Goal: Task Accomplishment & Management: Use online tool/utility

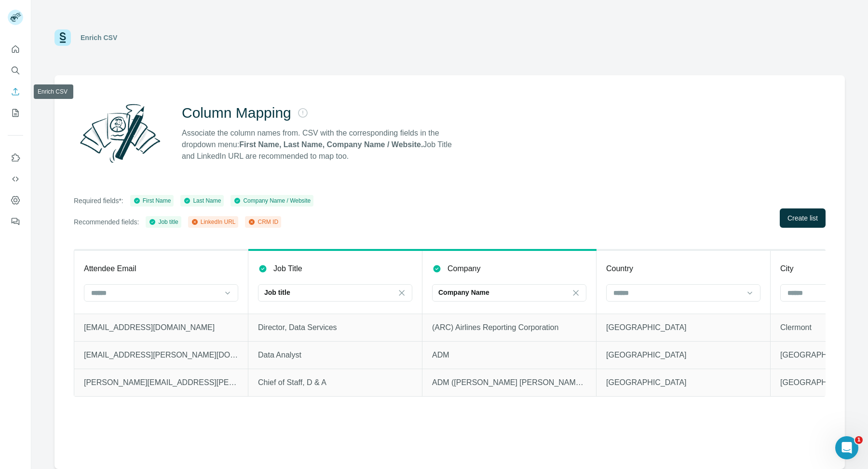
click at [11, 95] on icon "Enrich CSV" at bounding box center [16, 92] width 10 height 10
click at [19, 92] on icon "Enrich CSV" at bounding box center [16, 92] width 10 height 10
click at [6, 110] on div at bounding box center [15, 132] width 31 height 195
click at [13, 110] on icon "My lists" at bounding box center [16, 113] width 10 height 10
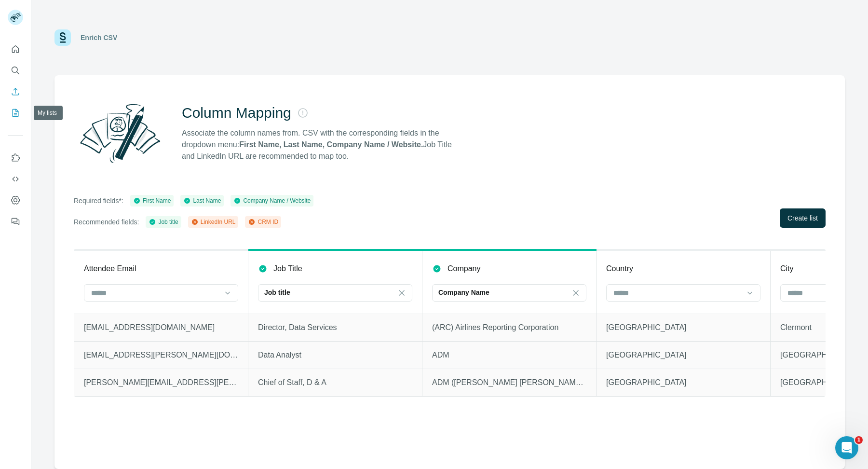
click at [14, 109] on icon "My lists" at bounding box center [16, 113] width 10 height 10
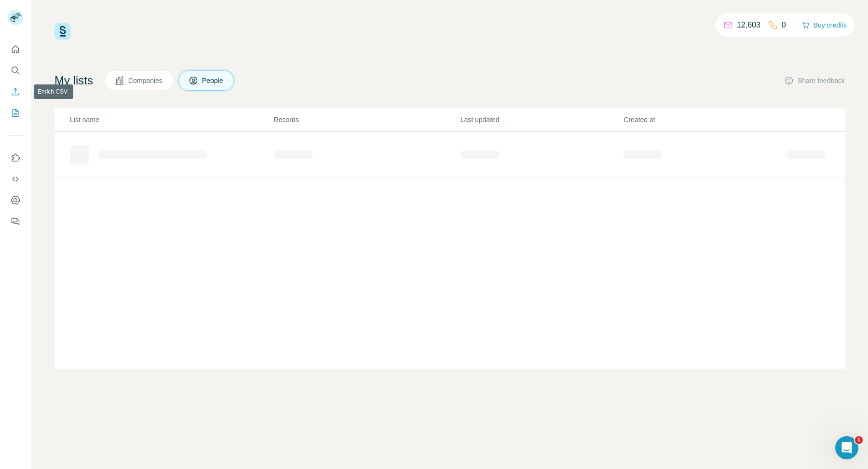
click at [16, 91] on icon "Enrich CSV" at bounding box center [16, 92] width 10 height 10
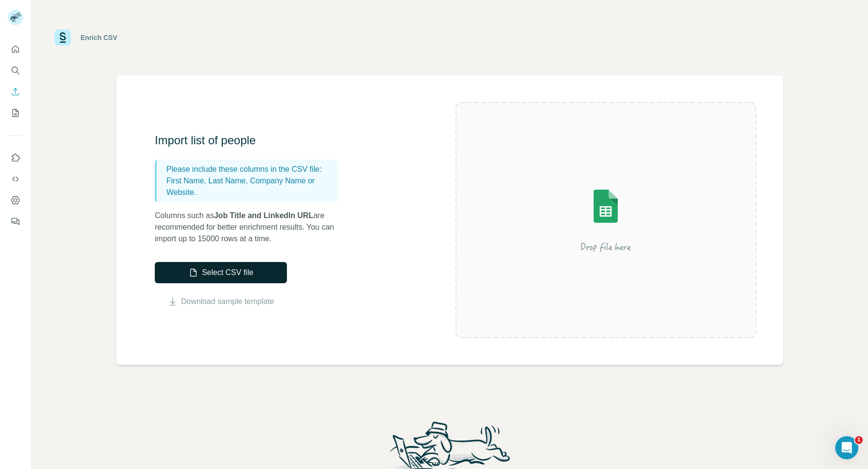
click at [258, 270] on button "Select CSV file" at bounding box center [221, 272] width 132 height 21
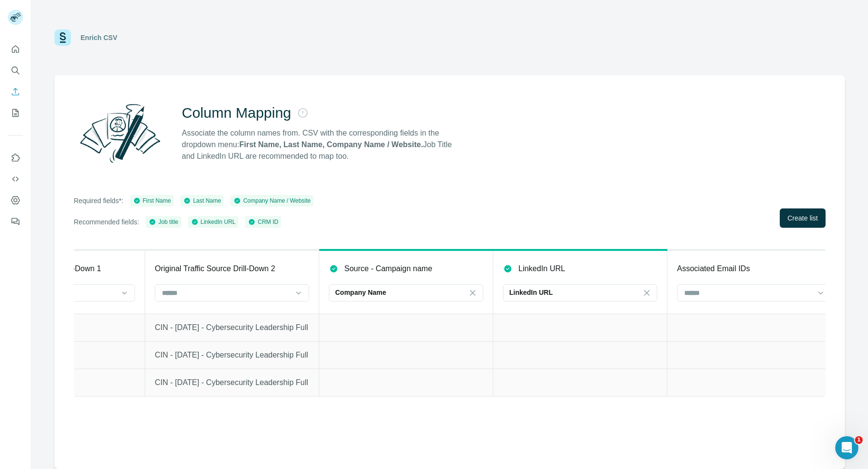
scroll to position [0, 2901]
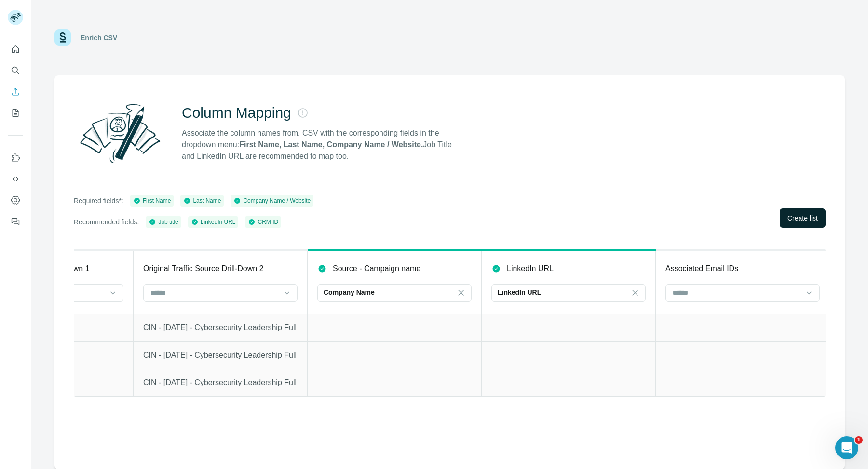
click at [806, 220] on span "Create list" at bounding box center [803, 218] width 30 height 10
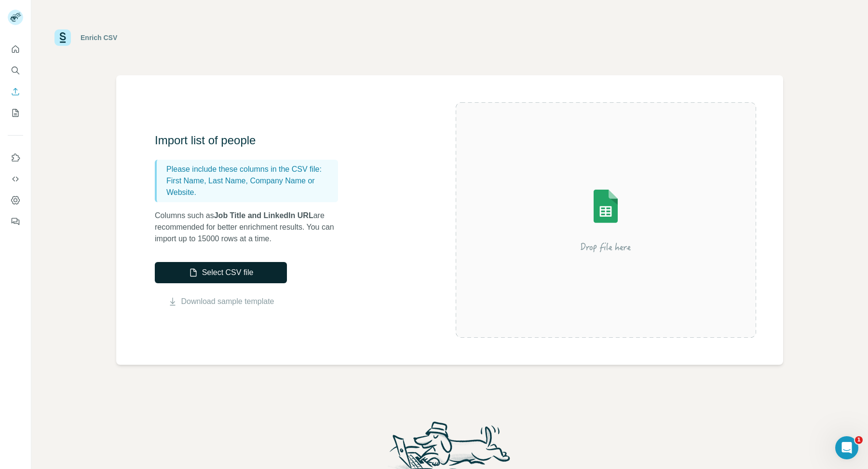
click at [211, 267] on button "Select CSV file" at bounding box center [221, 272] width 132 height 21
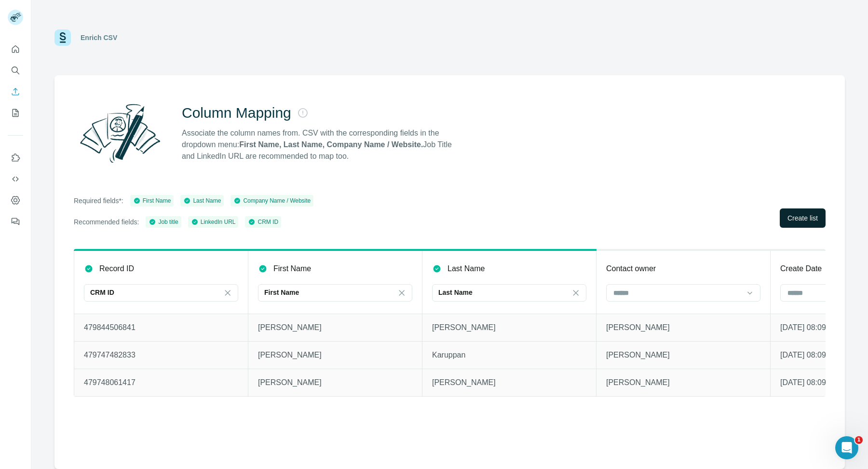
click at [793, 219] on span "Create list" at bounding box center [803, 218] width 30 height 10
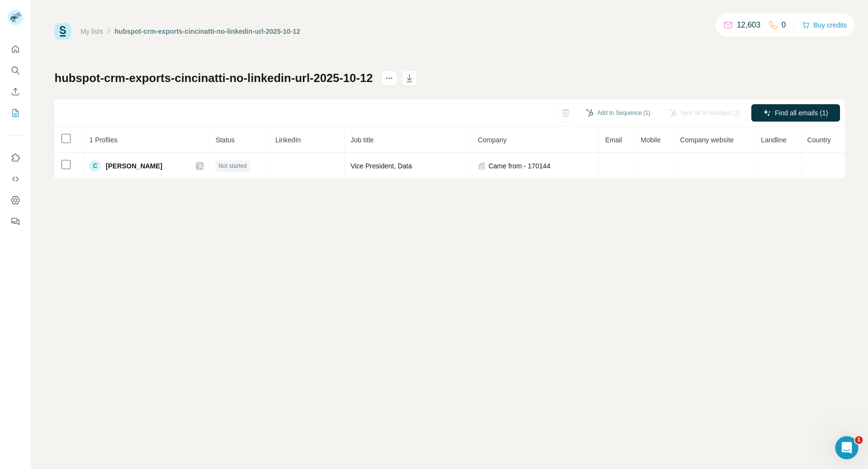
click at [522, 228] on div "My lists / hubspot-crm-exports-cincinatti-no-linkedin-url-2025-10-12 12,603 0 B…" at bounding box center [449, 234] width 837 height 469
click at [13, 111] on icon "My lists" at bounding box center [16, 113] width 6 height 8
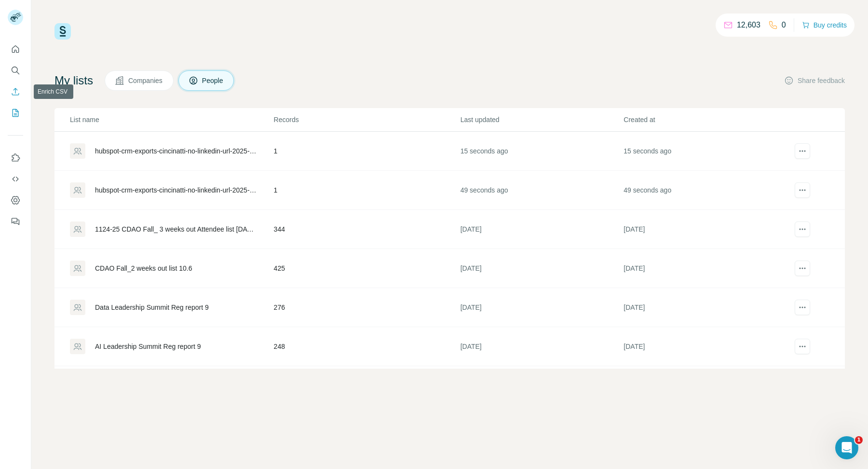
click at [9, 90] on button "Enrich CSV" at bounding box center [15, 91] width 15 height 17
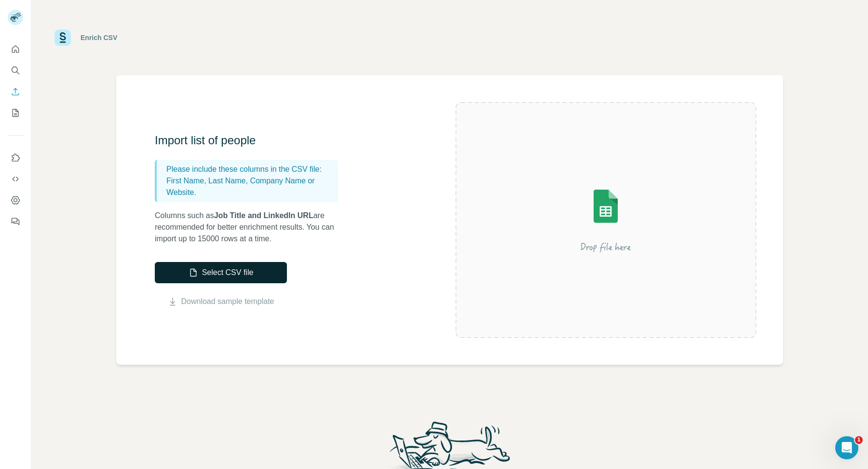
click at [227, 270] on button "Select CSV file" at bounding box center [221, 272] width 132 height 21
click at [243, 268] on button "Select CSV file" at bounding box center [221, 272] width 132 height 21
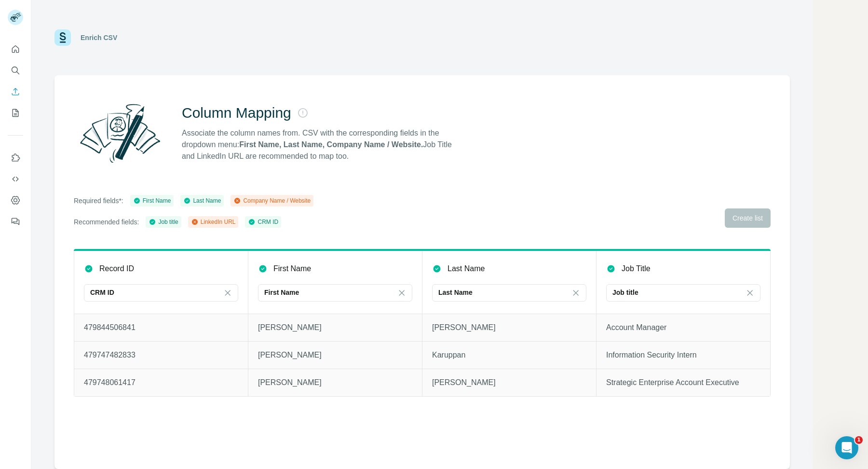
click at [751, 216] on div "Required fields*: First Name Last Name Company Name / Website Recommended field…" at bounding box center [422, 211] width 697 height 33
click at [458, 191] on div "Column Mapping Associate the column names from. CSV with the corresponding fiel…" at bounding box center [423, 272] width 736 height 394
click at [11, 96] on icon "Enrich CSV" at bounding box center [16, 92] width 10 height 10
click at [22, 115] on button "My lists" at bounding box center [15, 112] width 15 height 17
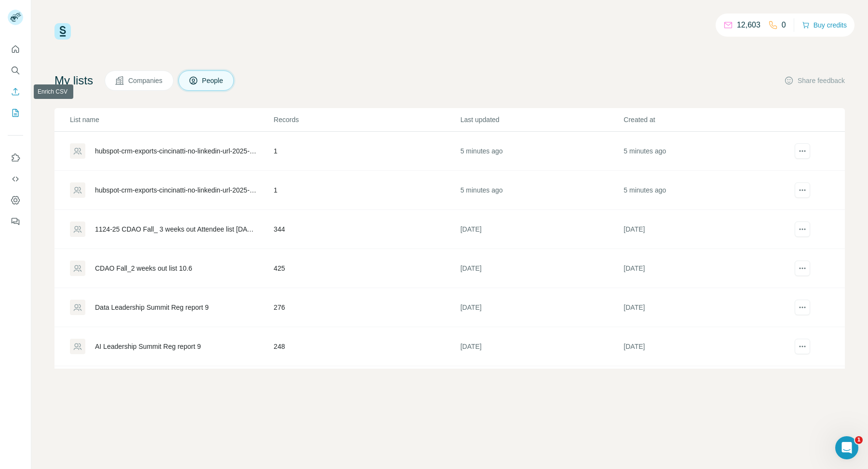
click at [14, 89] on icon "Enrich CSV" at bounding box center [16, 92] width 10 height 10
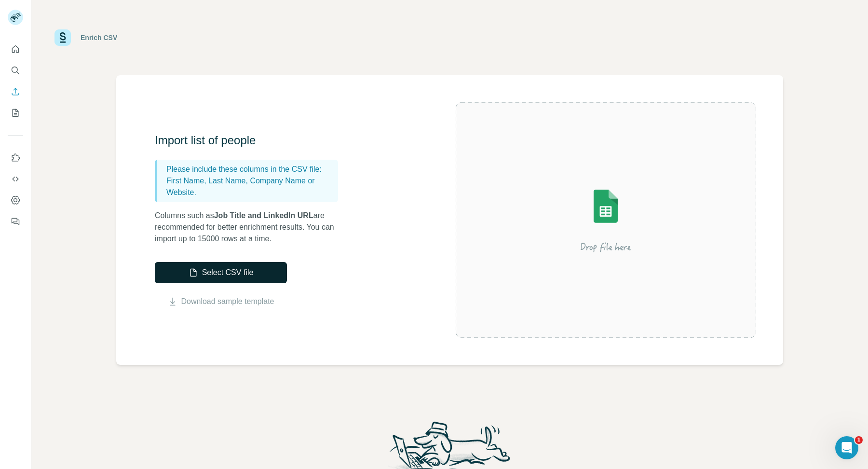
click at [229, 274] on button "Select CSV file" at bounding box center [221, 272] width 132 height 21
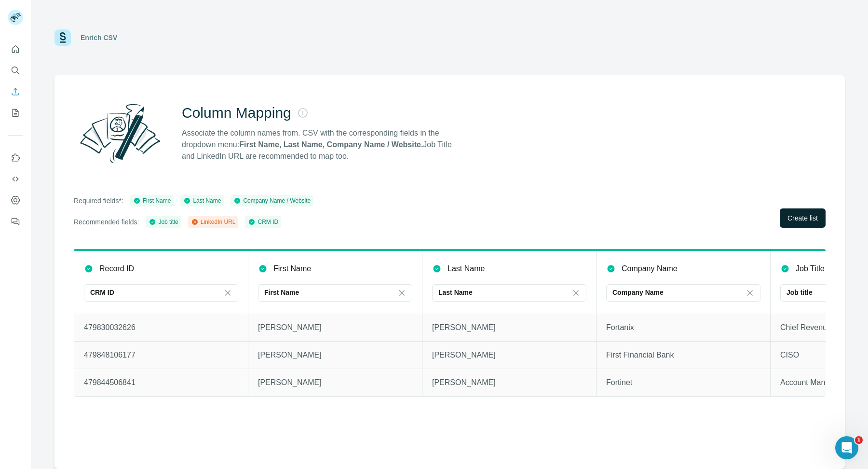
click at [795, 221] on span "Create list" at bounding box center [803, 218] width 30 height 10
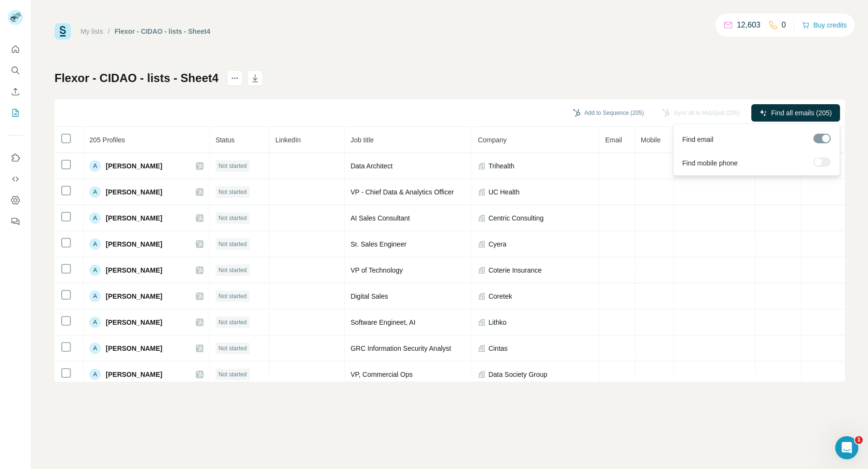
click at [822, 162] on div at bounding box center [822, 162] width 17 height 10
click at [789, 112] on span "Find all emails (205)" at bounding box center [801, 113] width 61 height 10
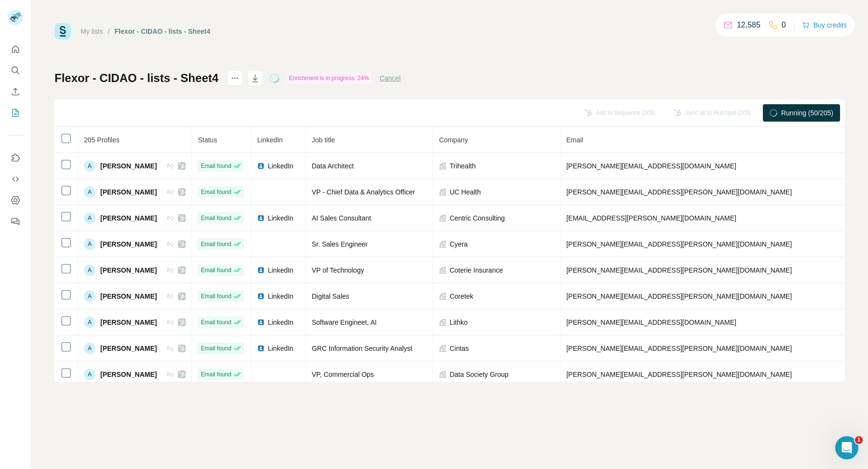
click at [521, 34] on div "My lists / Flexor - CIDAO - lists - Sheet4 12,585 0 Buy credits" at bounding box center [450, 31] width 791 height 16
click at [345, 27] on div "My lists / Flexor - CIDAO - lists - Sheet4 12,525 0 Buy credits" at bounding box center [450, 31] width 791 height 16
click at [95, 29] on link "My lists" at bounding box center [92, 31] width 23 height 8
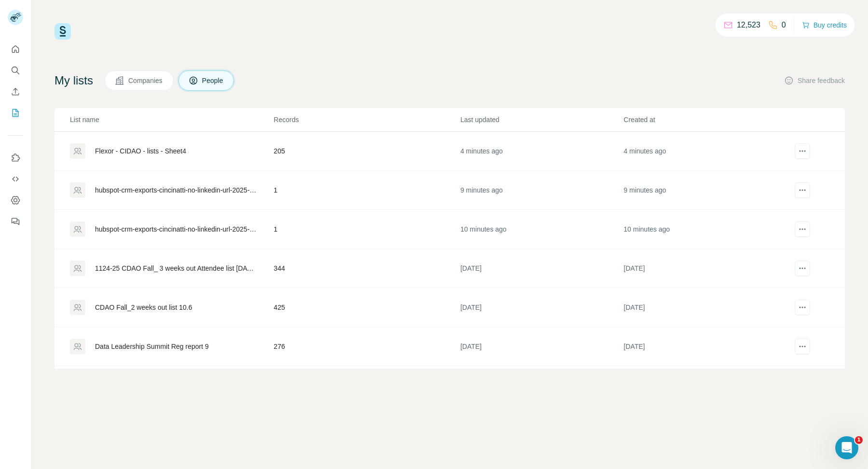
click at [171, 147] on div "Flexor - CIDAO - lists - Sheet4" at bounding box center [140, 151] width 91 height 10
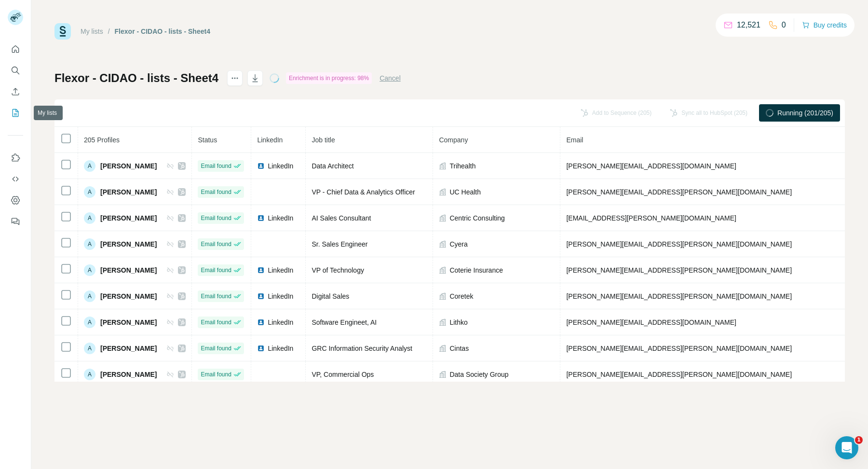
click at [18, 108] on icon "My lists" at bounding box center [16, 113] width 10 height 10
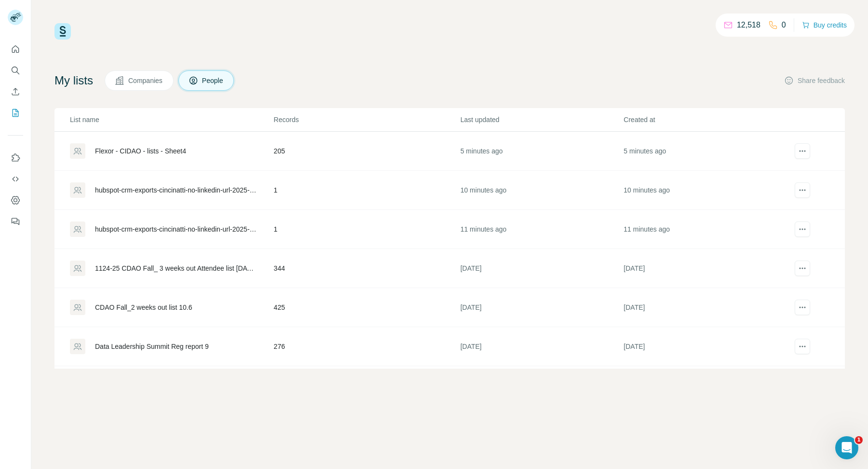
click at [151, 146] on div "Flexor - CIDAO - lists - Sheet4" at bounding box center [140, 151] width 91 height 10
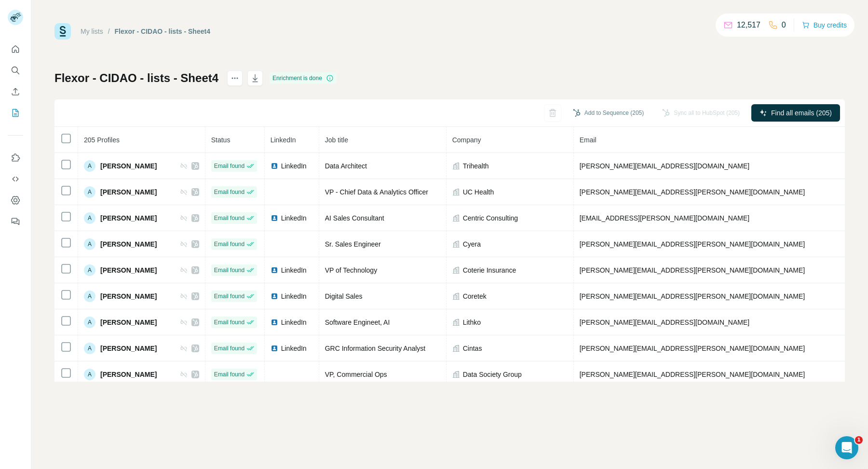
click at [252, 70] on div "My lists / Flexor - CIDAO - lists - Sheet4 12,517 0 Buy credits Flexor - CIDAO …" at bounding box center [450, 202] width 791 height 358
click at [262, 80] on button "button" at bounding box center [254, 77] width 15 height 15
